Goal: Information Seeking & Learning: Learn about a topic

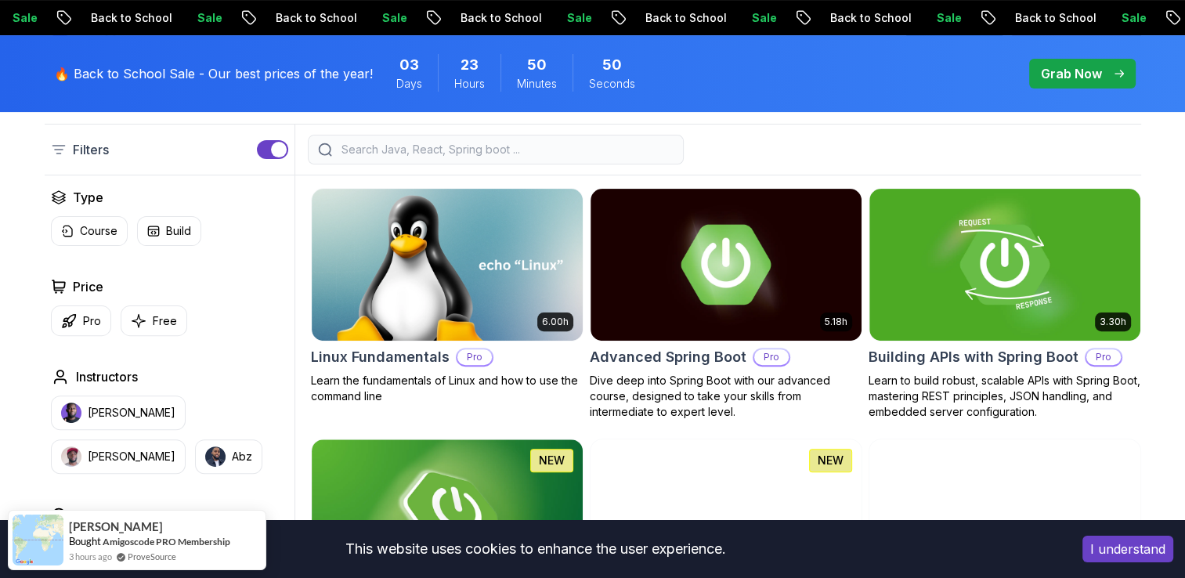
scroll to position [417, 0]
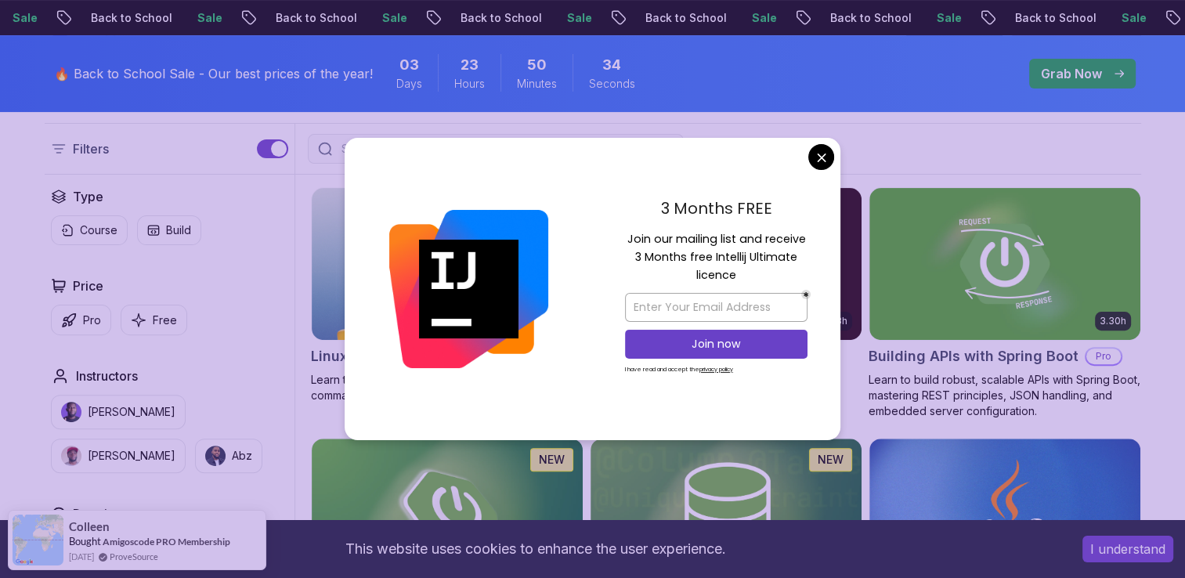
click at [392, 282] on img at bounding box center [468, 289] width 159 height 159
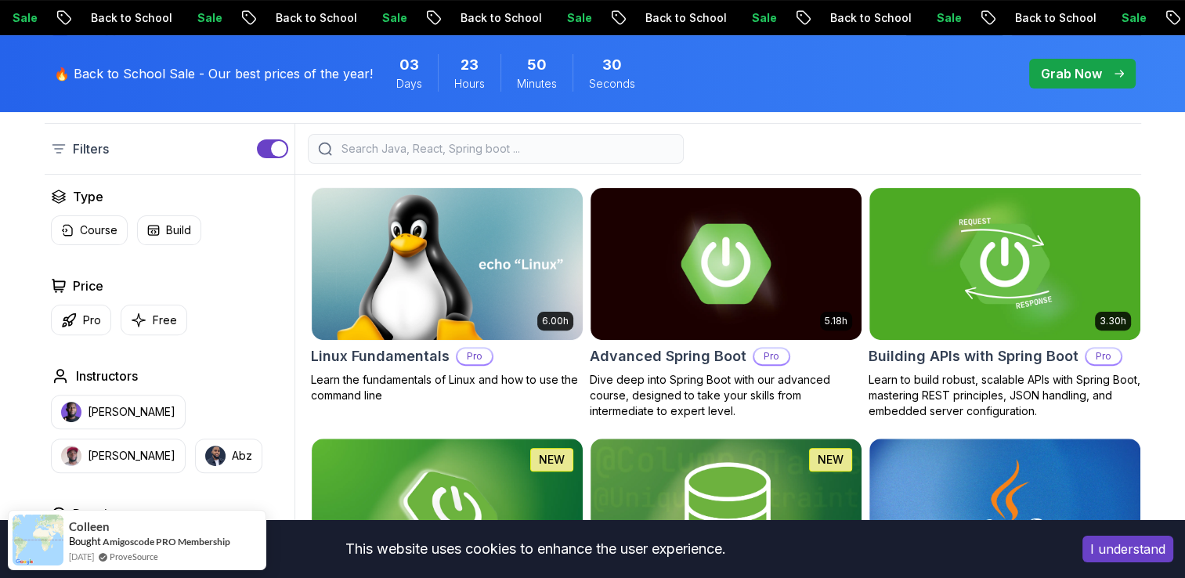
click at [636, 146] on input "search" at bounding box center [505, 149] width 335 height 16
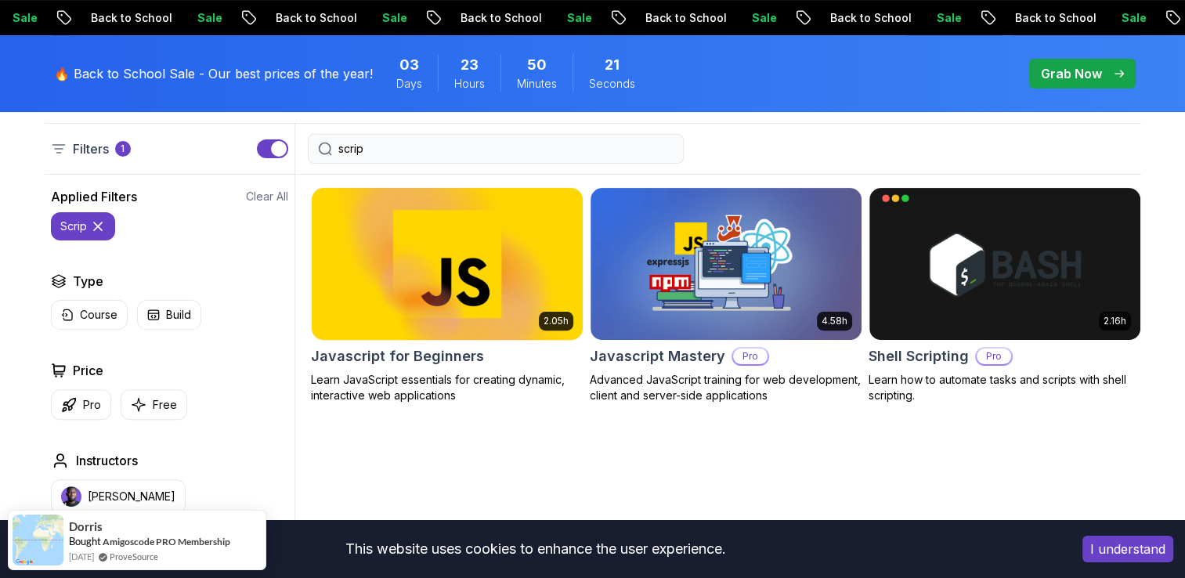
type input "scrip"
click at [459, 255] on img at bounding box center [447, 263] width 284 height 159
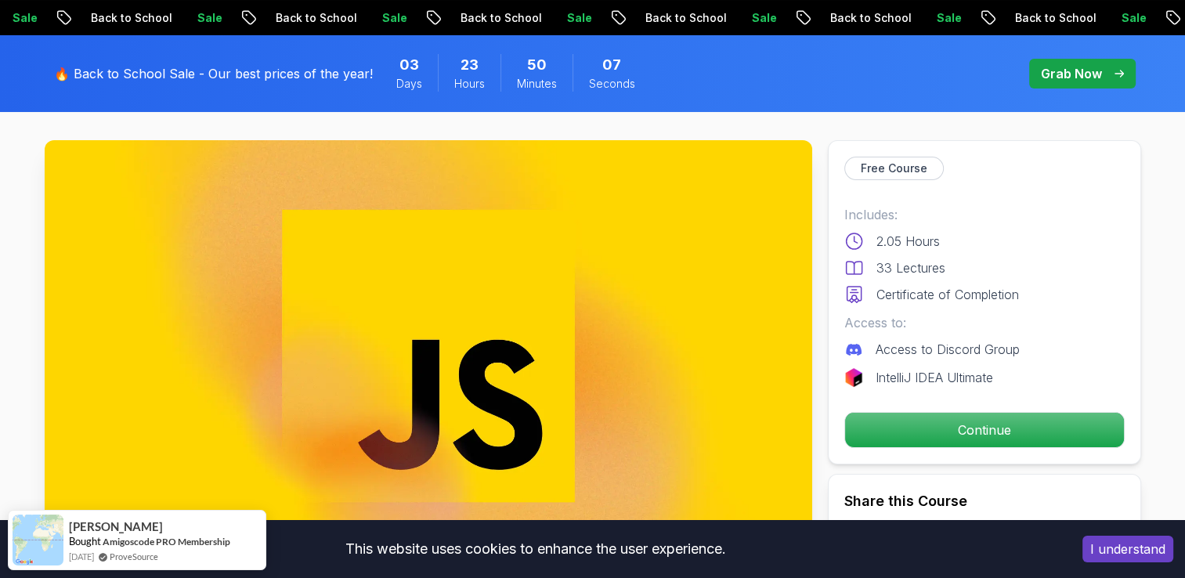
scroll to position [72, 0]
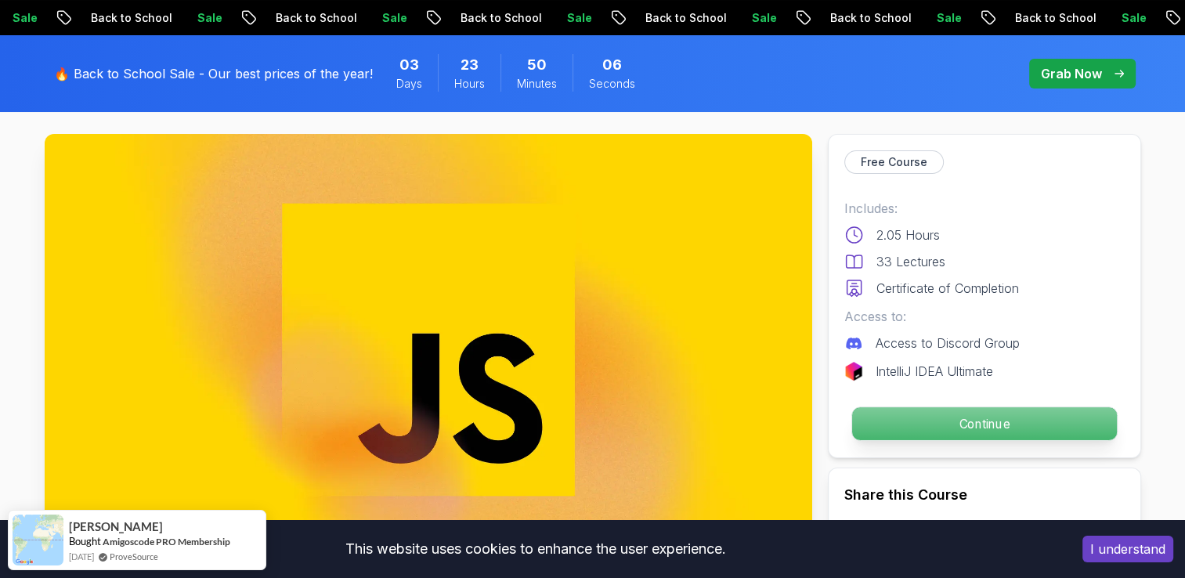
click at [919, 414] on p "Continue" at bounding box center [983, 423] width 265 height 33
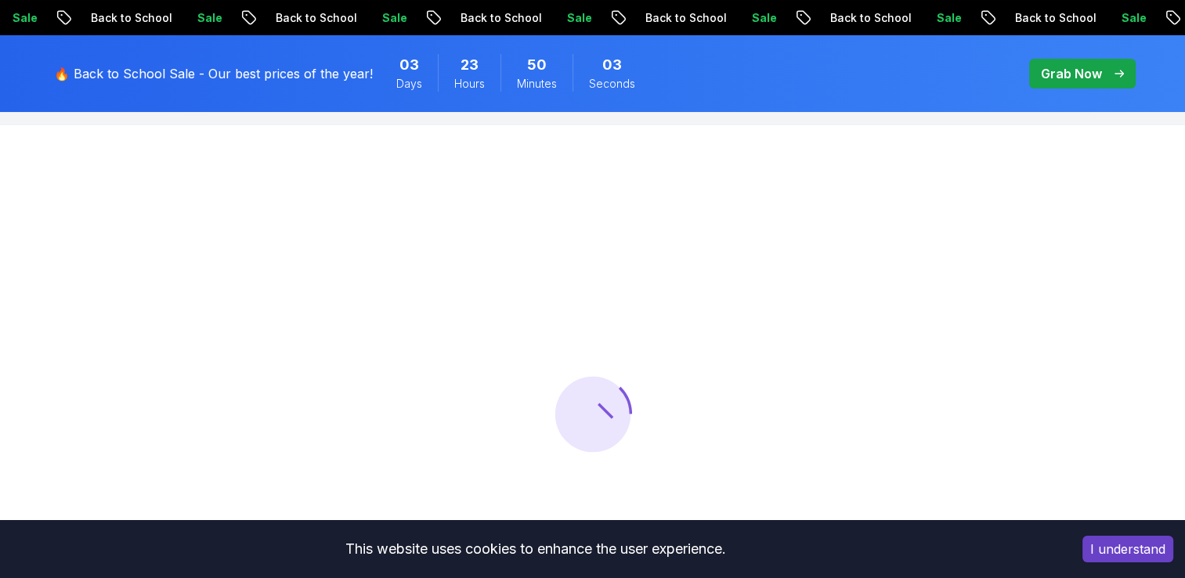
scroll to position [72, 0]
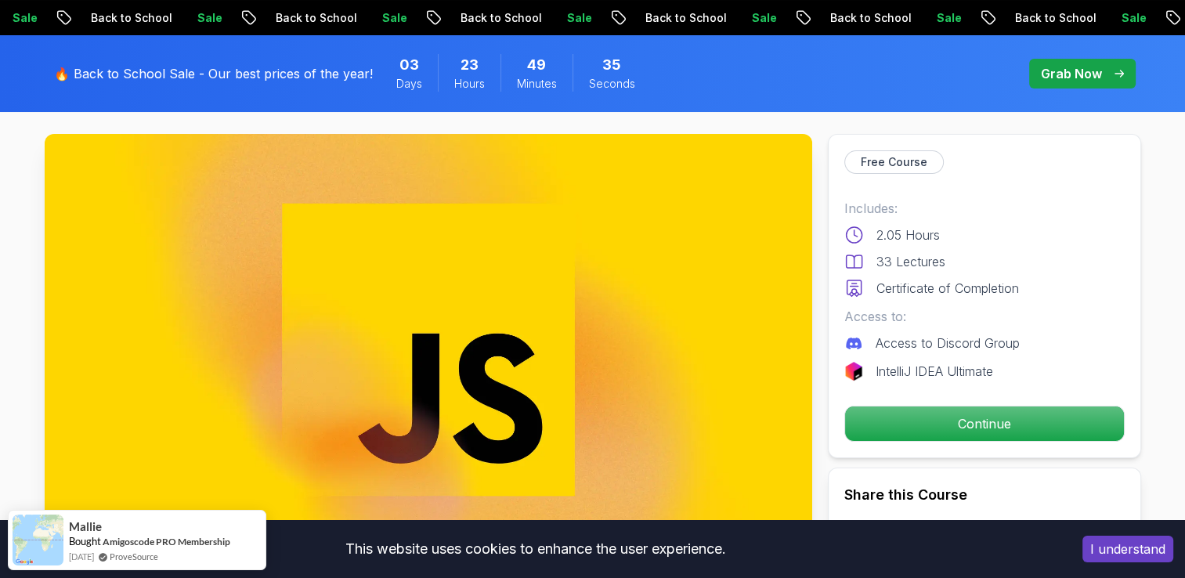
click at [1068, 86] on span "pre-order" at bounding box center [1082, 74] width 107 height 30
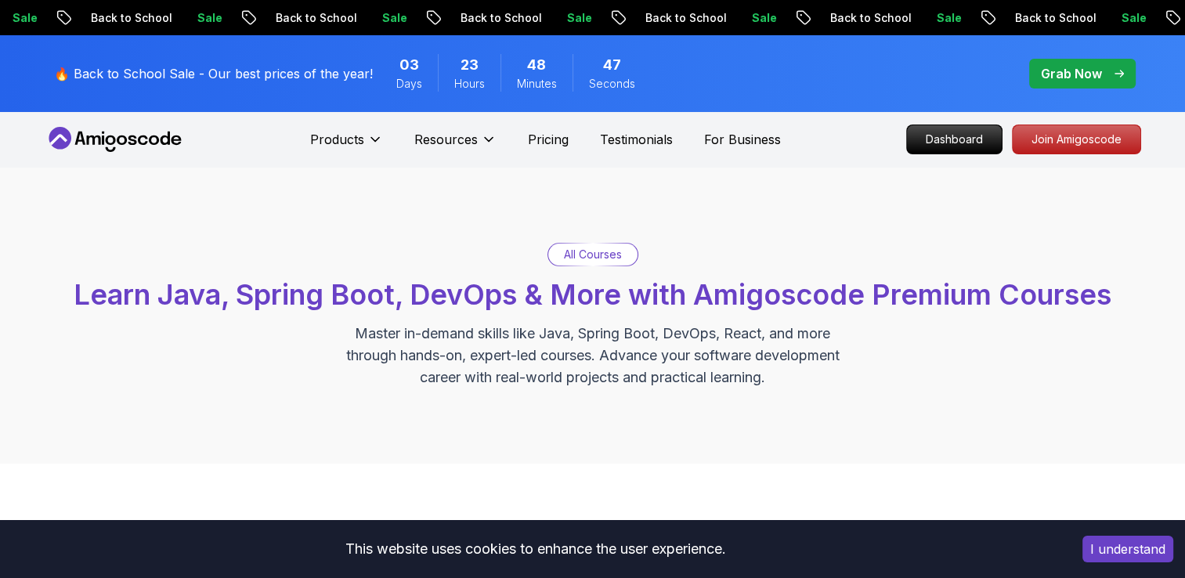
scroll to position [417, 0]
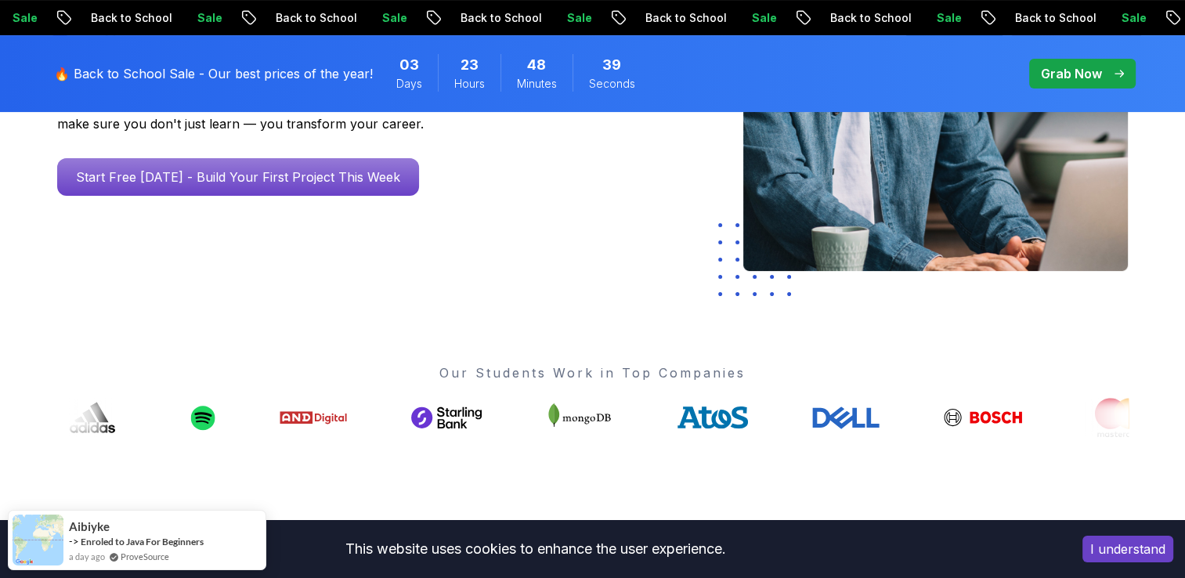
scroll to position [401, 0]
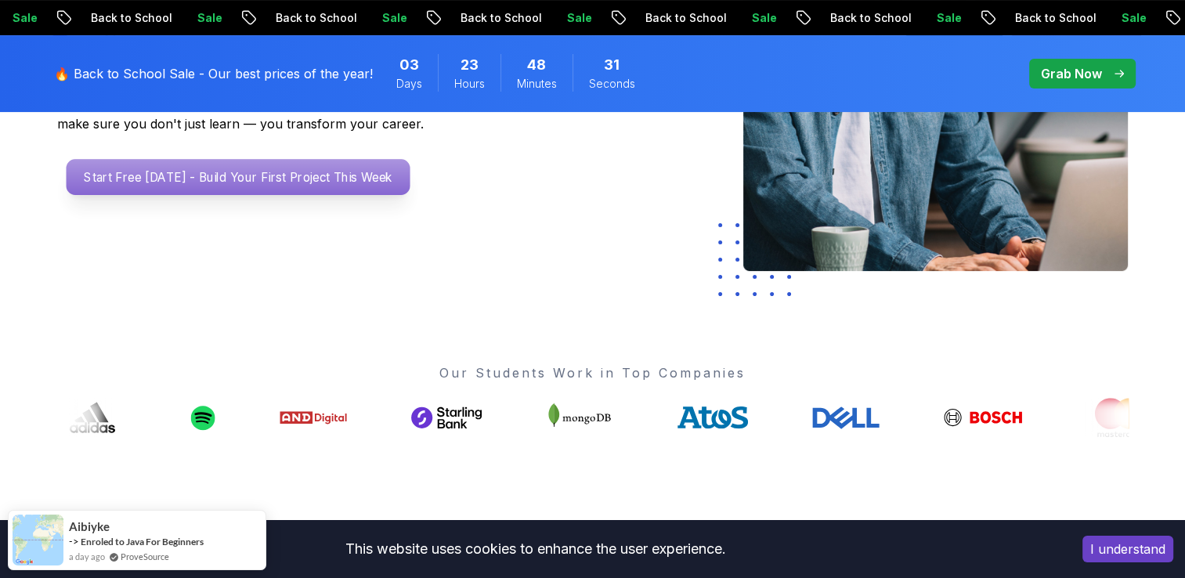
click at [342, 186] on p "Start Free [DATE] - Build Your First Project This Week" at bounding box center [238, 177] width 344 height 36
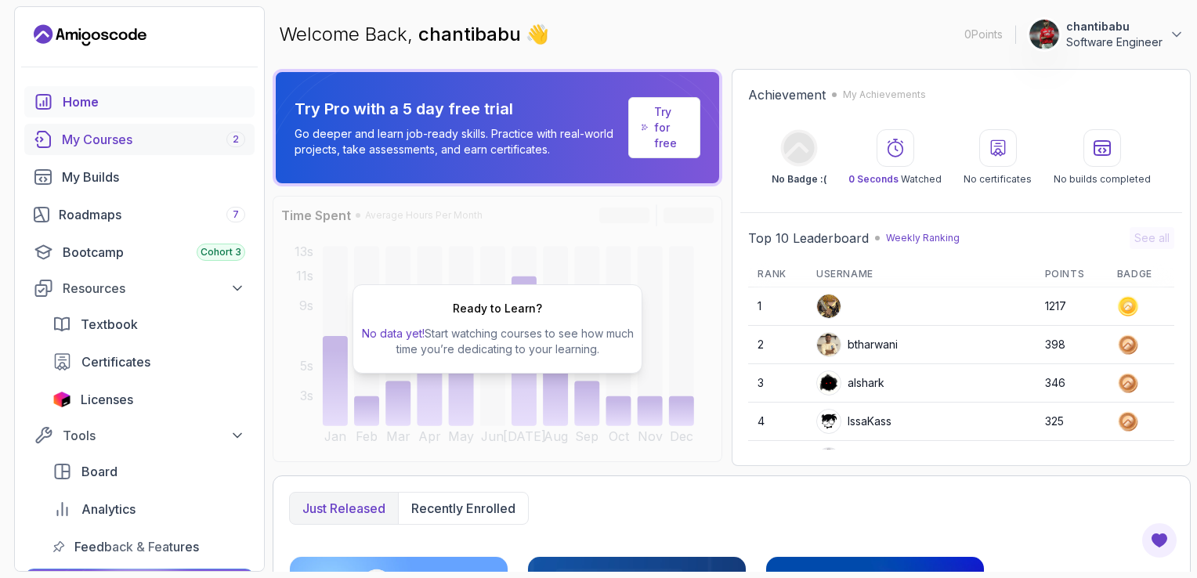
click at [89, 138] on div "My Courses 2" at bounding box center [153, 139] width 183 height 19
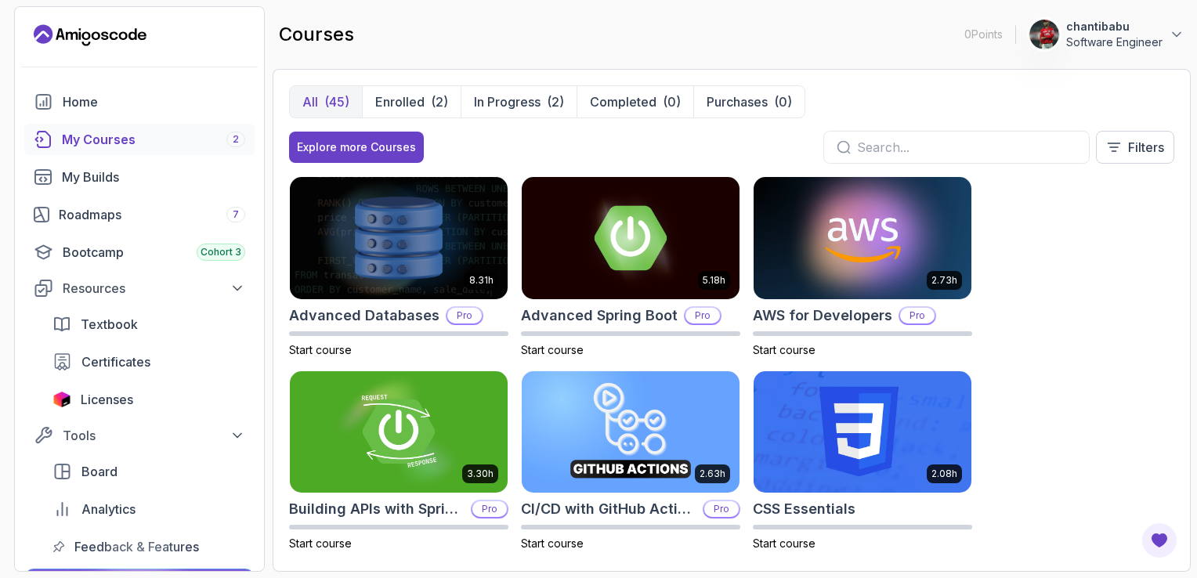
click at [884, 143] on input "text" at bounding box center [966, 147] width 219 height 19
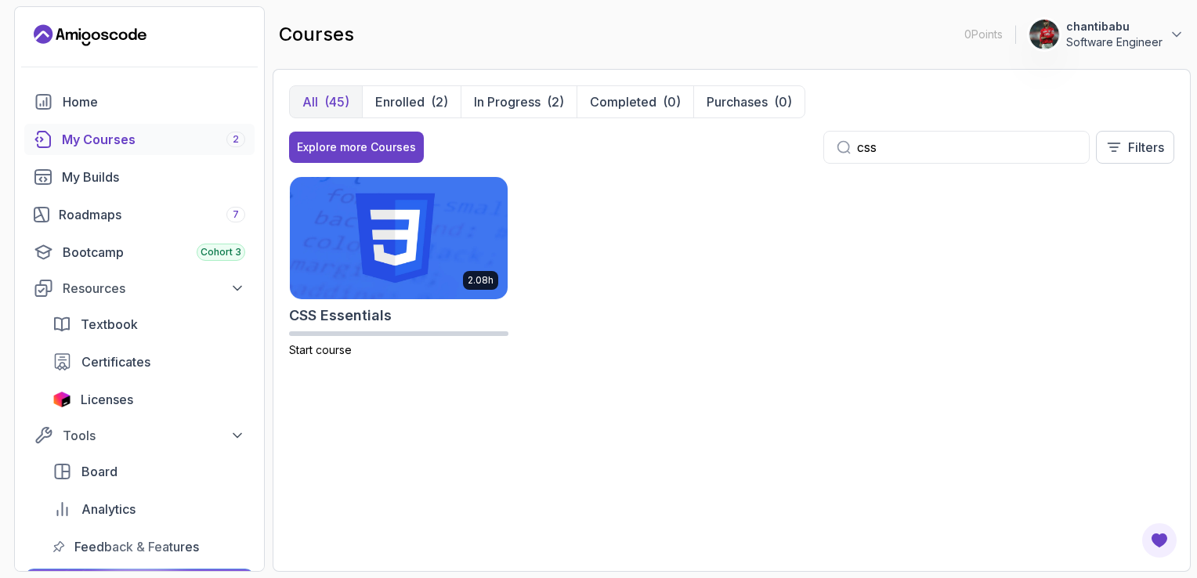
type input "css"
click at [457, 227] on img at bounding box center [398, 238] width 229 height 128
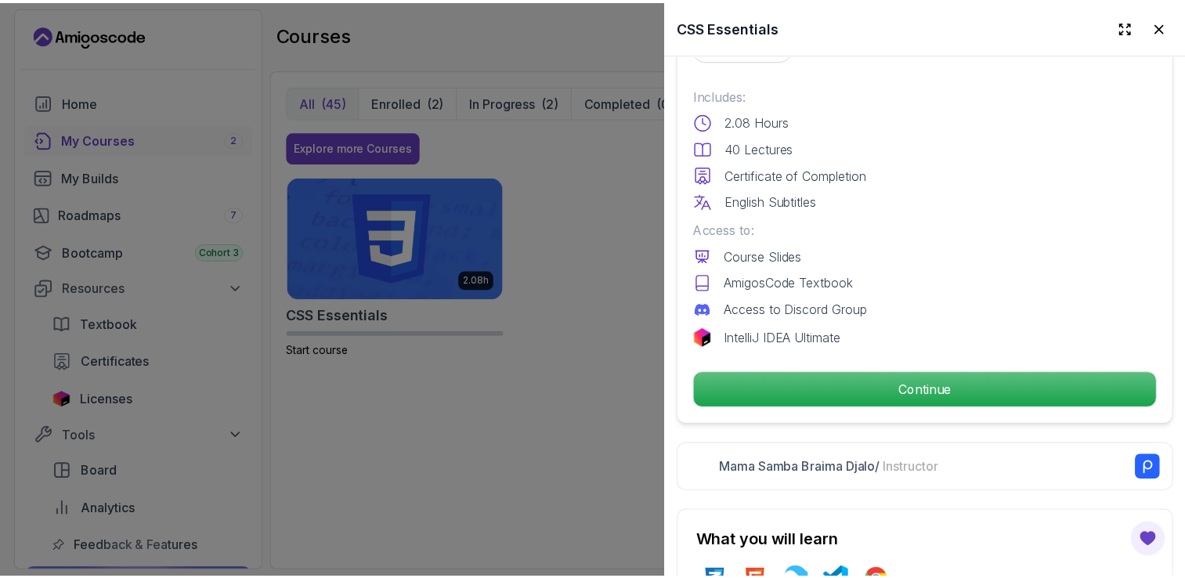
scroll to position [404, 0]
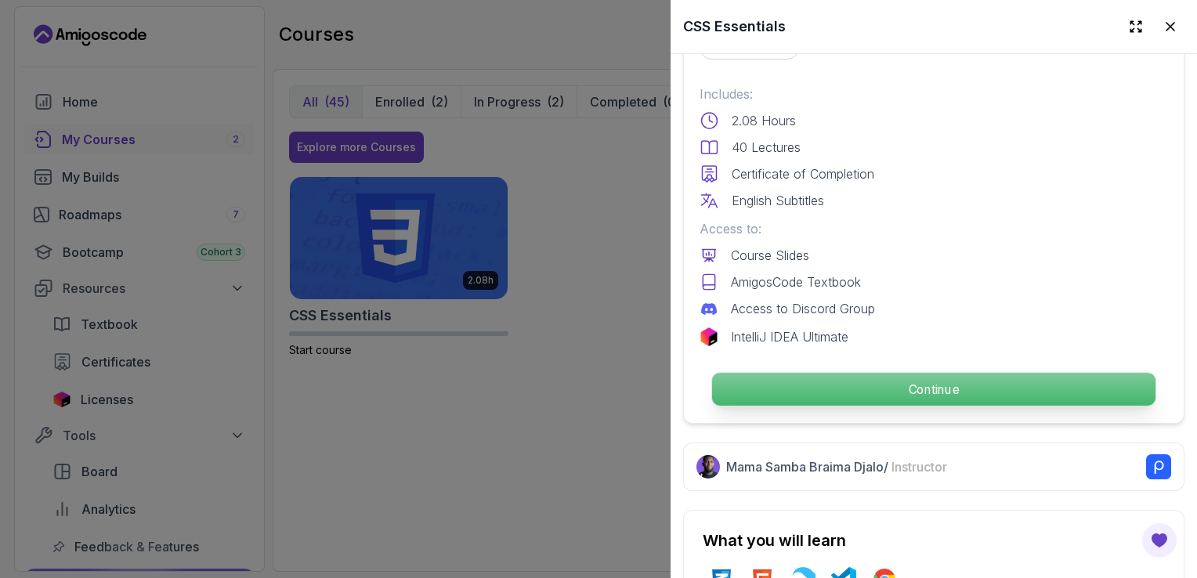
click at [831, 384] on p "Continue" at bounding box center [933, 389] width 443 height 33
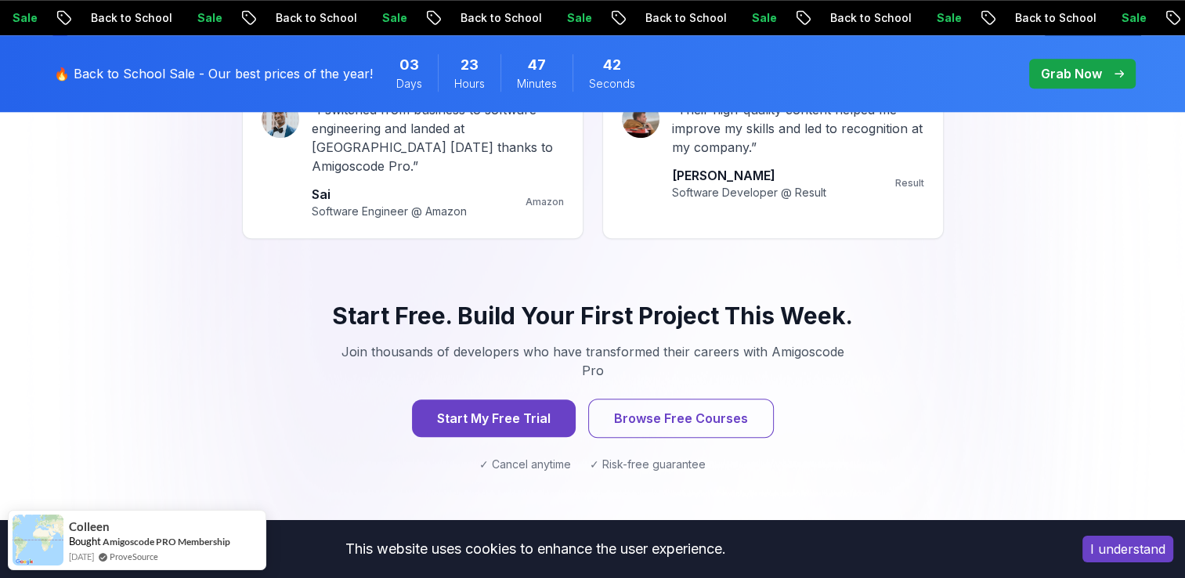
scroll to position [1550, 0]
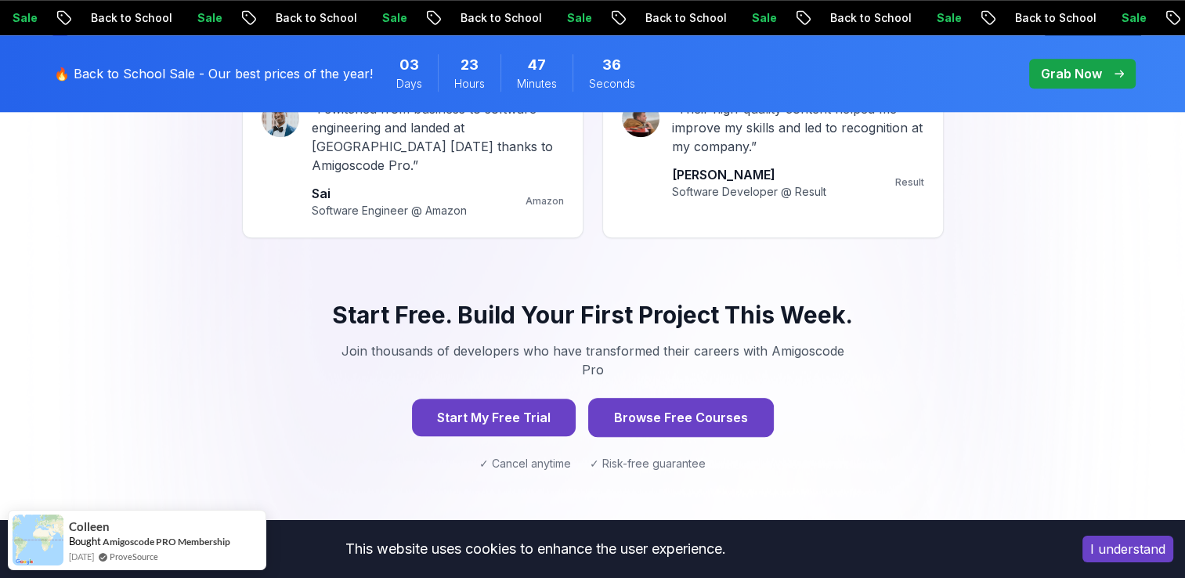
click at [626, 398] on button "Browse Free Courses" at bounding box center [681, 417] width 186 height 39
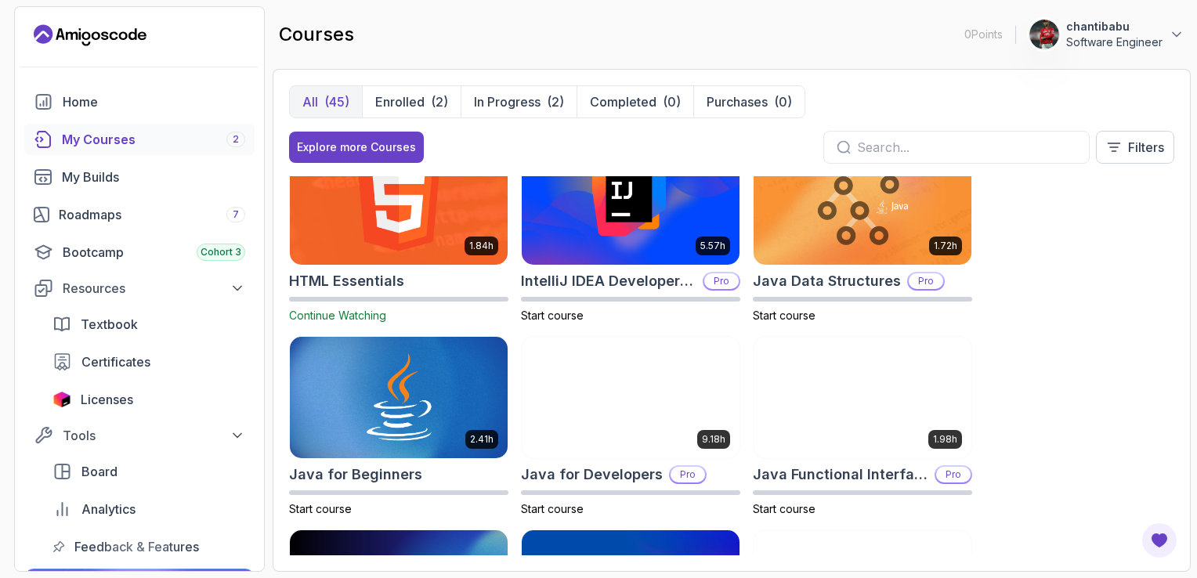
scroll to position [692, 0]
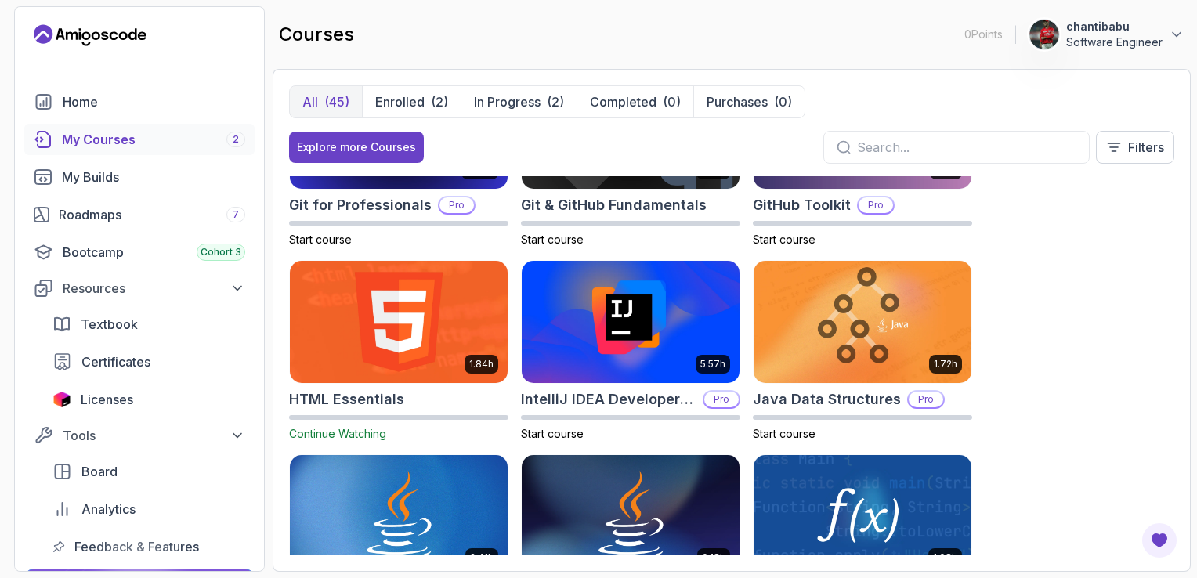
click at [430, 334] on img at bounding box center [398, 322] width 229 height 128
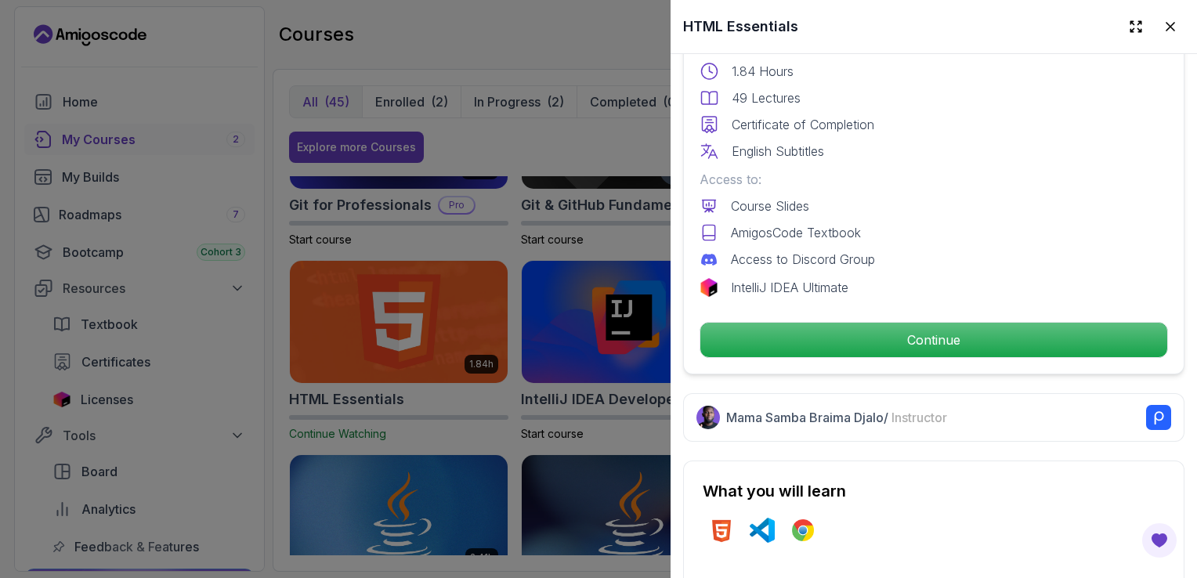
scroll to position [436, 0]
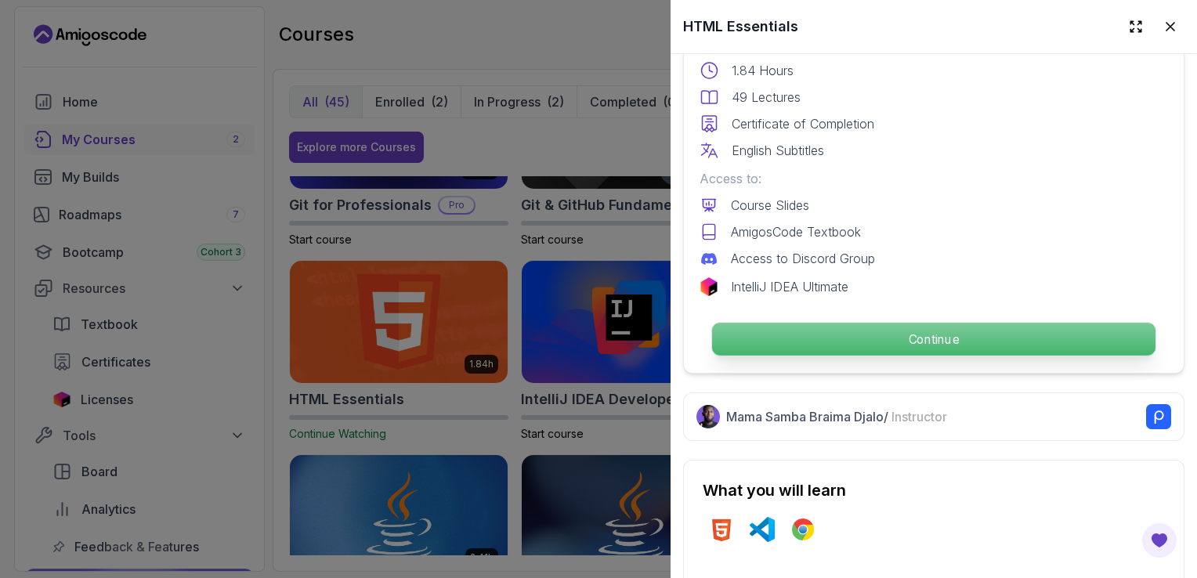
click at [862, 333] on p "Continue" at bounding box center [933, 339] width 443 height 33
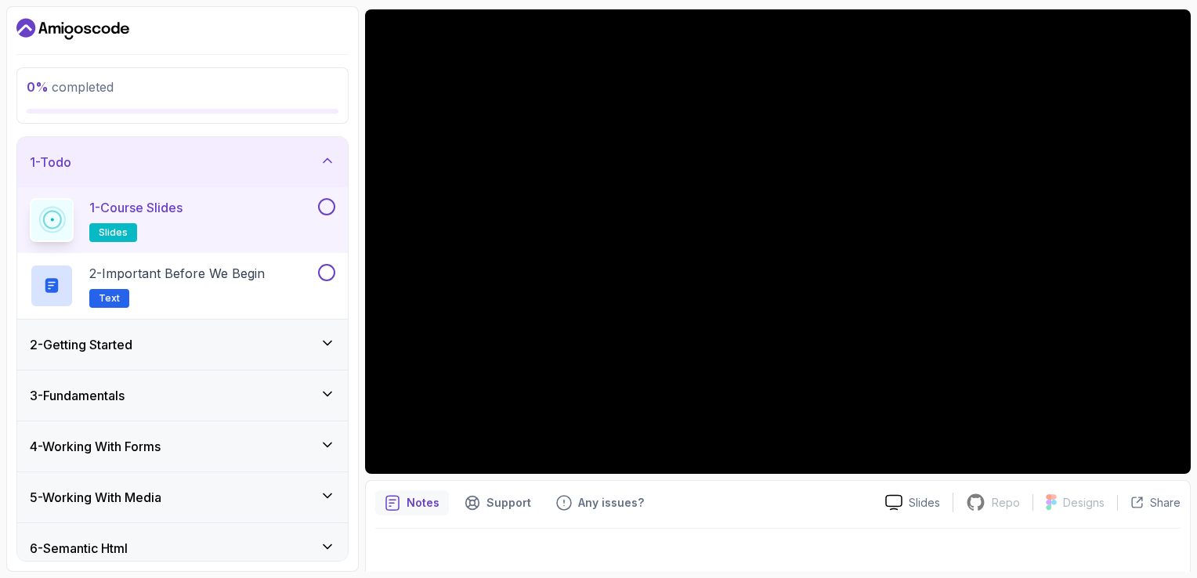
scroll to position [139, 0]
